Goal: Find specific page/section: Find specific page/section

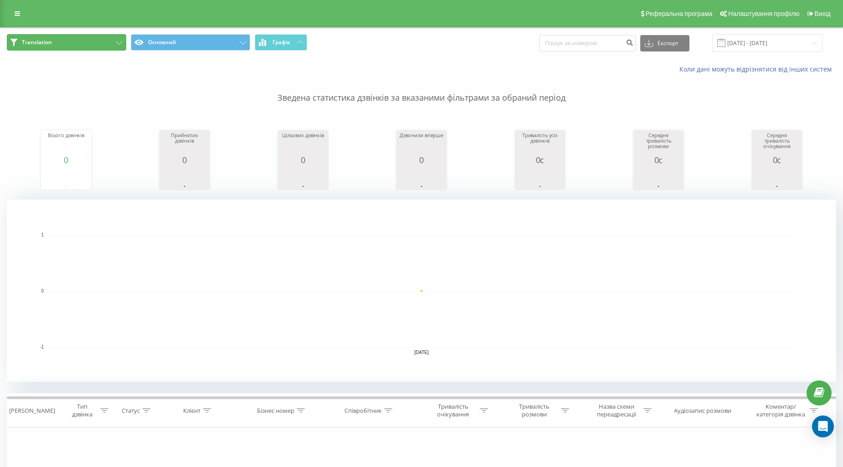
click at [47, 44] on span "Translation" at bounding box center [37, 42] width 30 height 7
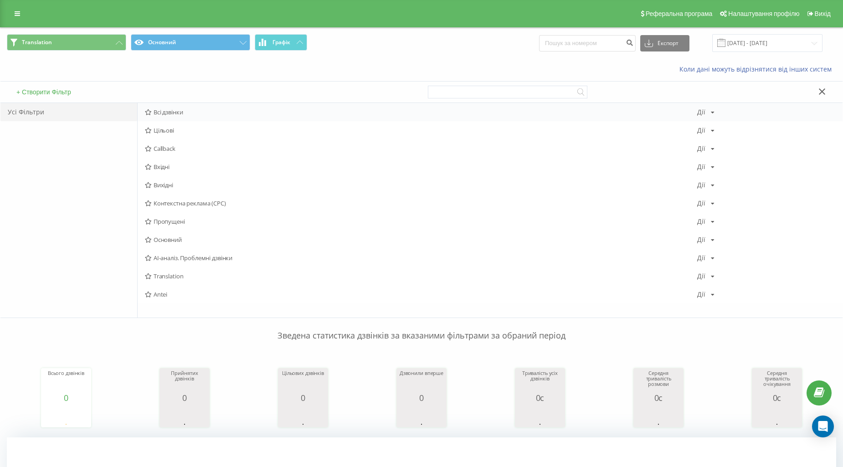
click at [162, 105] on div "Всі дзвінки [PERSON_NAME] Копіювати Видалити За замовчуванням Поділитися" at bounding box center [490, 112] width 705 height 18
click at [163, 105] on div "Всі дзвінки [PERSON_NAME] Копіювати Видалити За замовчуванням Поділитися" at bounding box center [490, 112] width 705 height 18
click at [161, 111] on span "Всі дзвінки" at bounding box center [421, 112] width 552 height 6
